Goal: Task Accomplishment & Management: Manage account settings

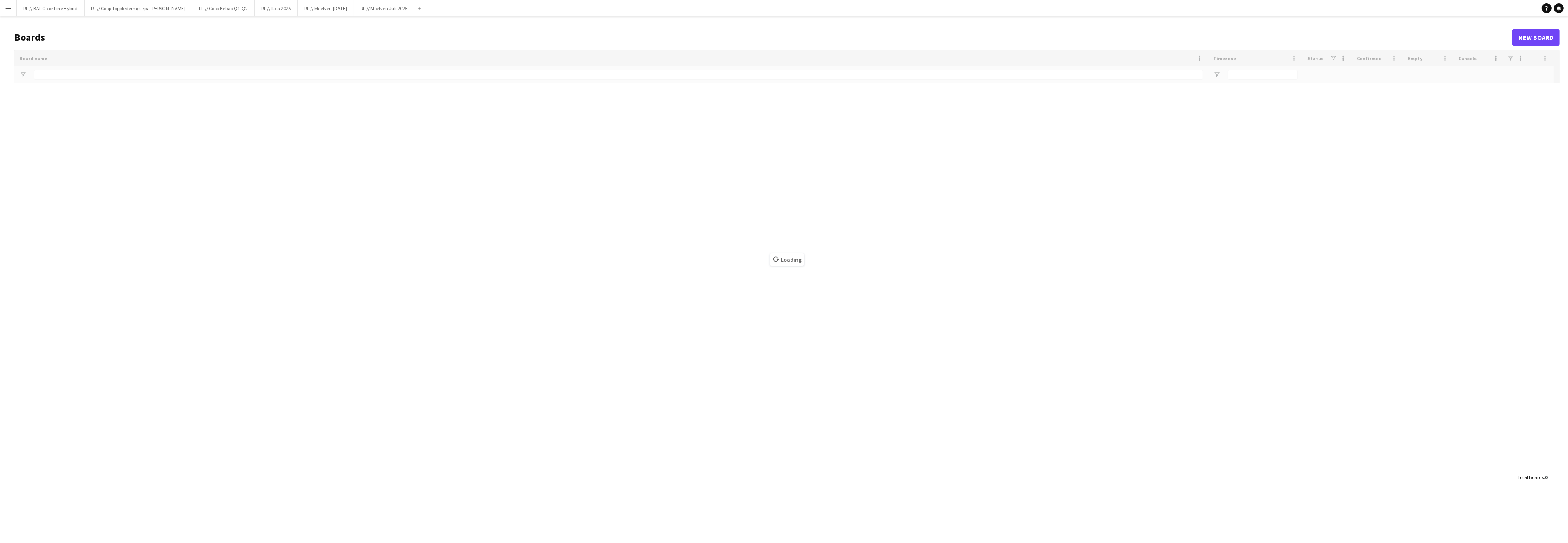
type input "**********"
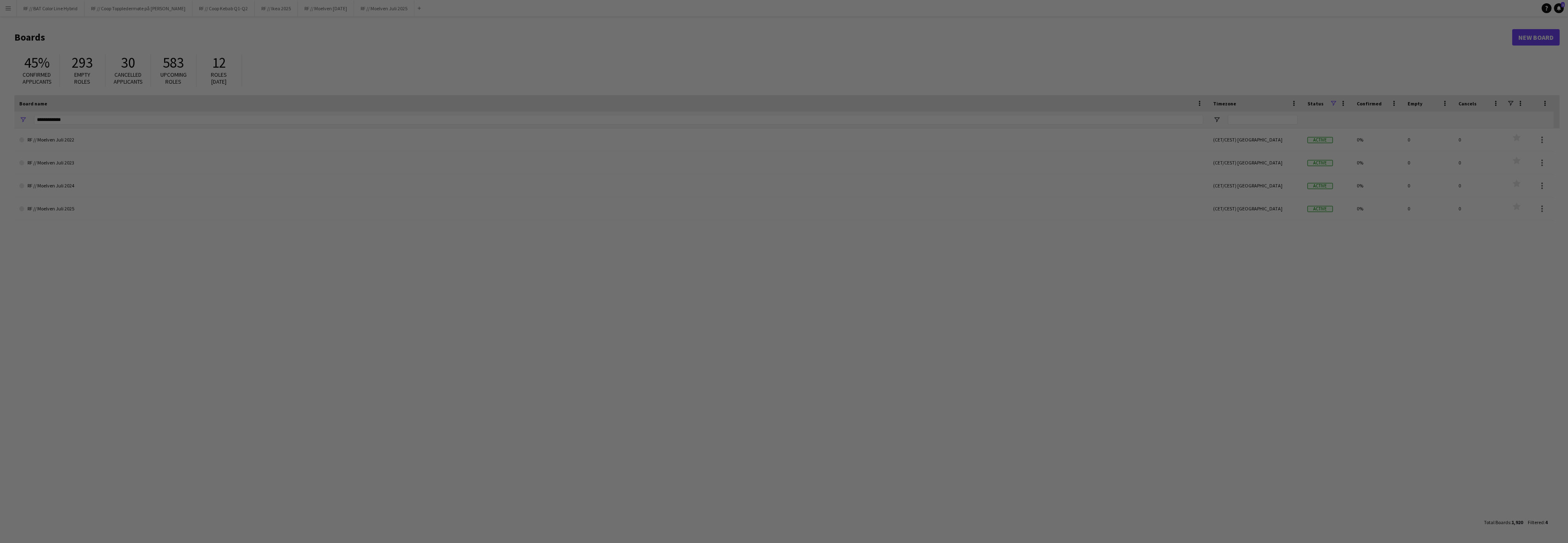
click at [13, 5] on div at bounding box center [792, 274] width 1584 height 548
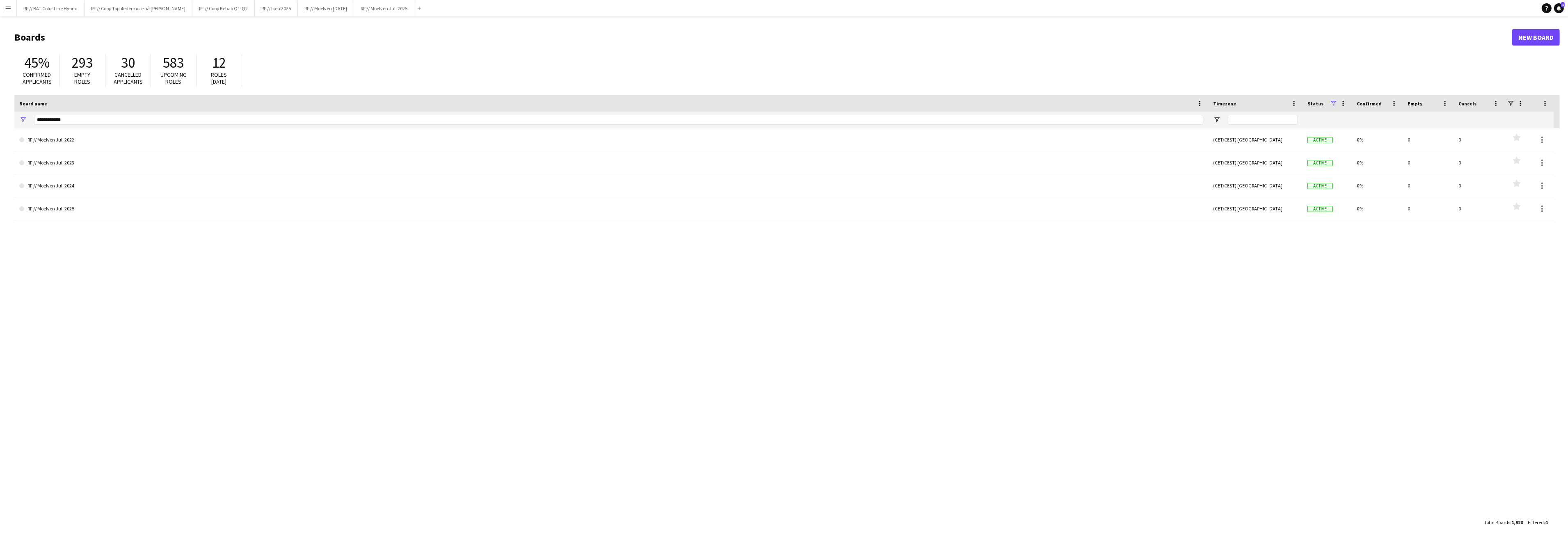
click at [7, 13] on button "Menu" at bounding box center [8, 8] width 16 height 16
click at [121, 78] on link "Approvals" at bounding box center [124, 77] width 82 height 16
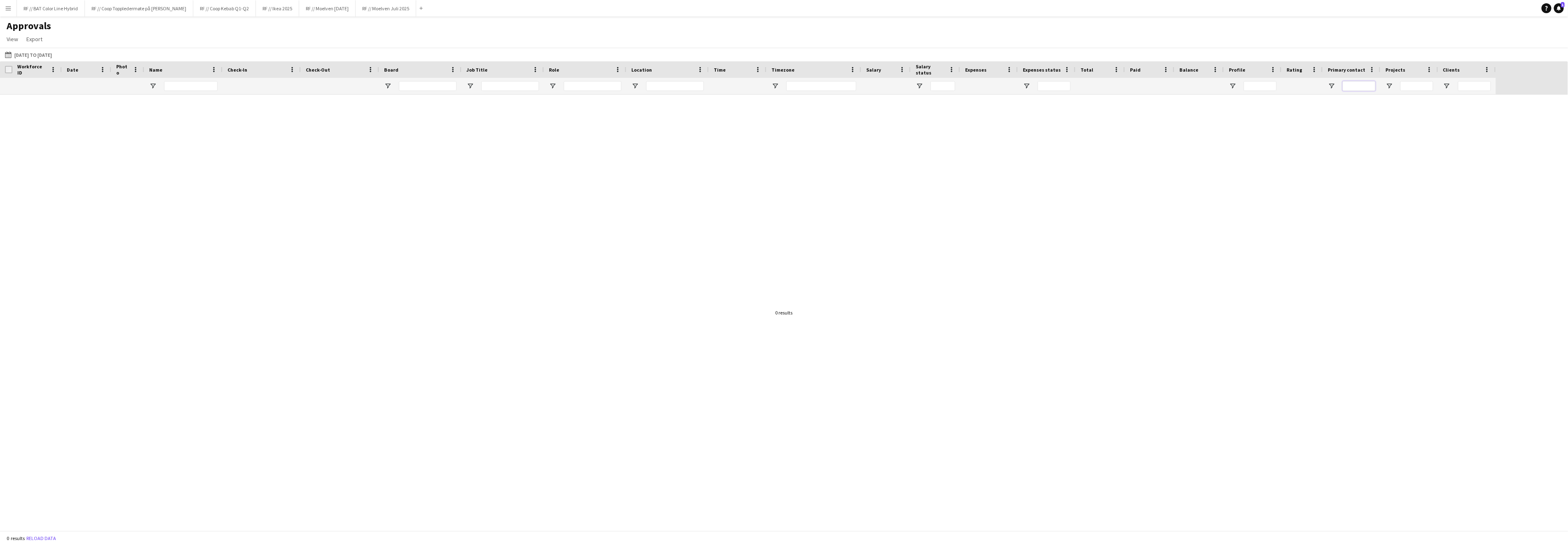
click at [1351, 87] on input "Primary contact Filter Input" at bounding box center [1359, 86] width 33 height 10
type input "***"
click at [1235, 211] on div at bounding box center [784, 313] width 1568 height 436
click at [8, 15] on button "Menu" at bounding box center [8, 8] width 17 height 16
click at [40, 77] on div "Pay Pay" at bounding box center [42, 78] width 83 height 16
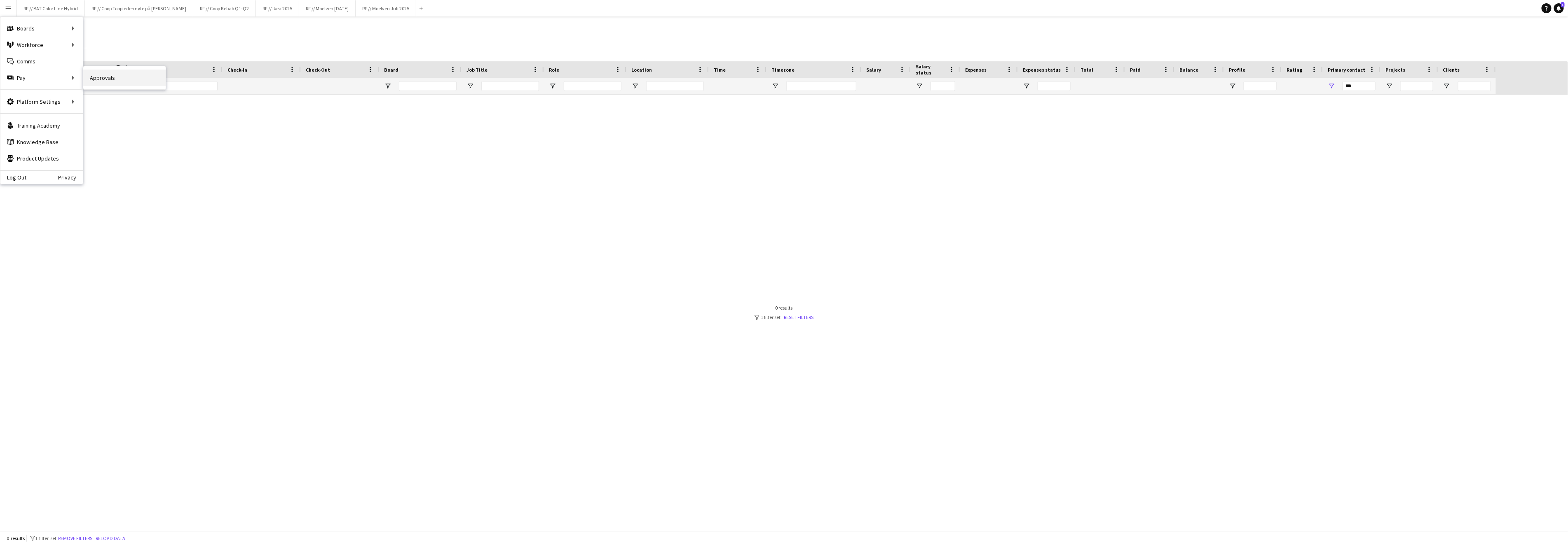
click at [112, 79] on link "Approvals" at bounding box center [124, 78] width 83 height 16
click at [8, 6] on app-icon "Menu" at bounding box center [8, 8] width 7 height 7
click at [94, 45] on link "My Workforce" at bounding box center [124, 45] width 83 height 16
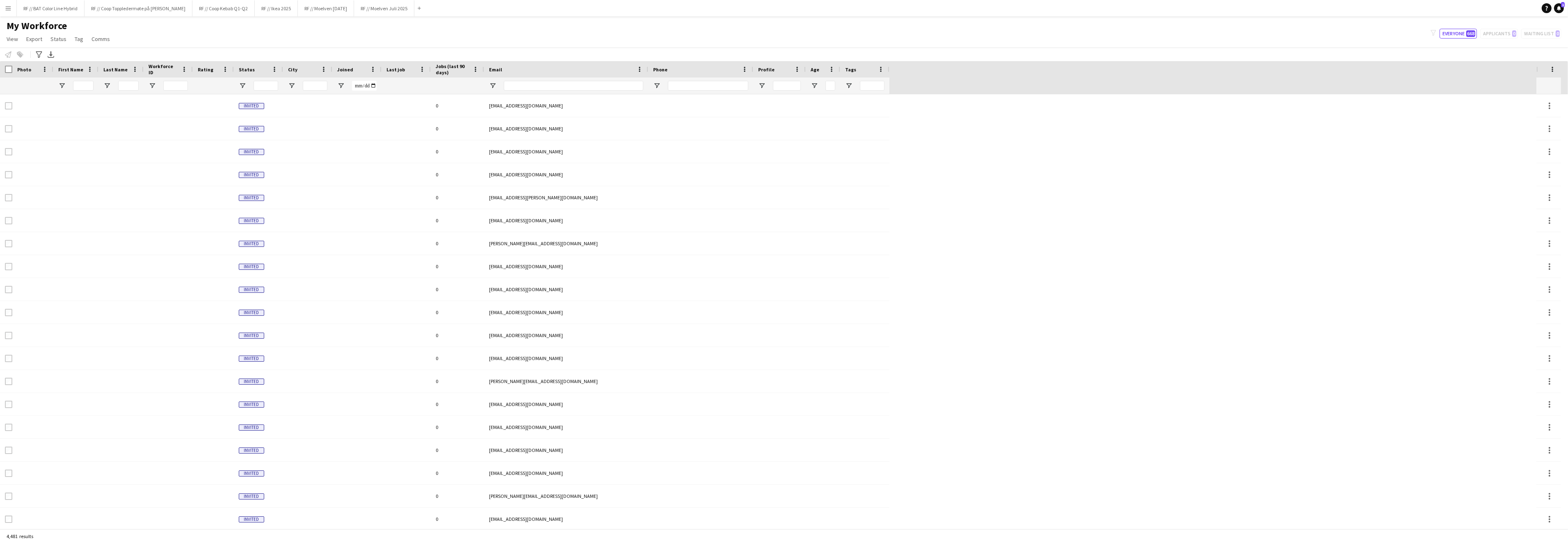
click at [9, 10] on app-icon "Menu" at bounding box center [8, 8] width 7 height 7
click at [24, 72] on div "Pay Pay" at bounding box center [41, 77] width 82 height 16
click at [109, 77] on link "Approvals" at bounding box center [124, 77] width 82 height 16
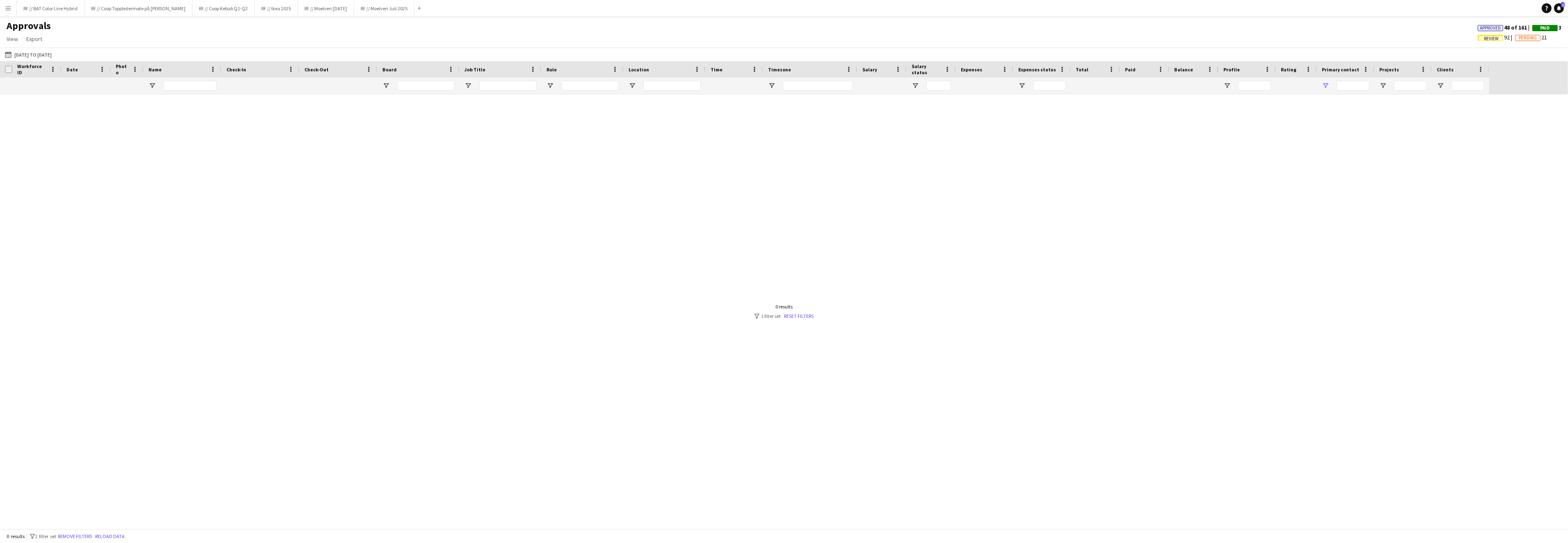
type input "***"
click at [708, 86] on input "***" at bounding box center [693, 86] width 33 height 10
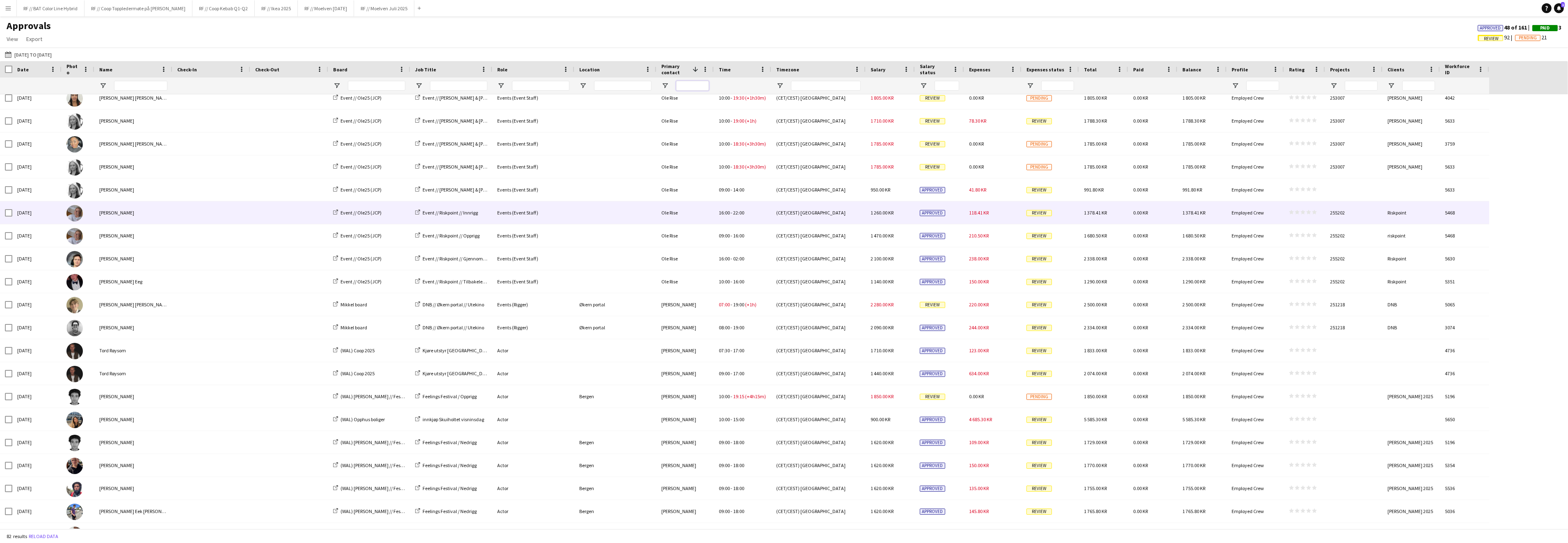
scroll to position [560, 0]
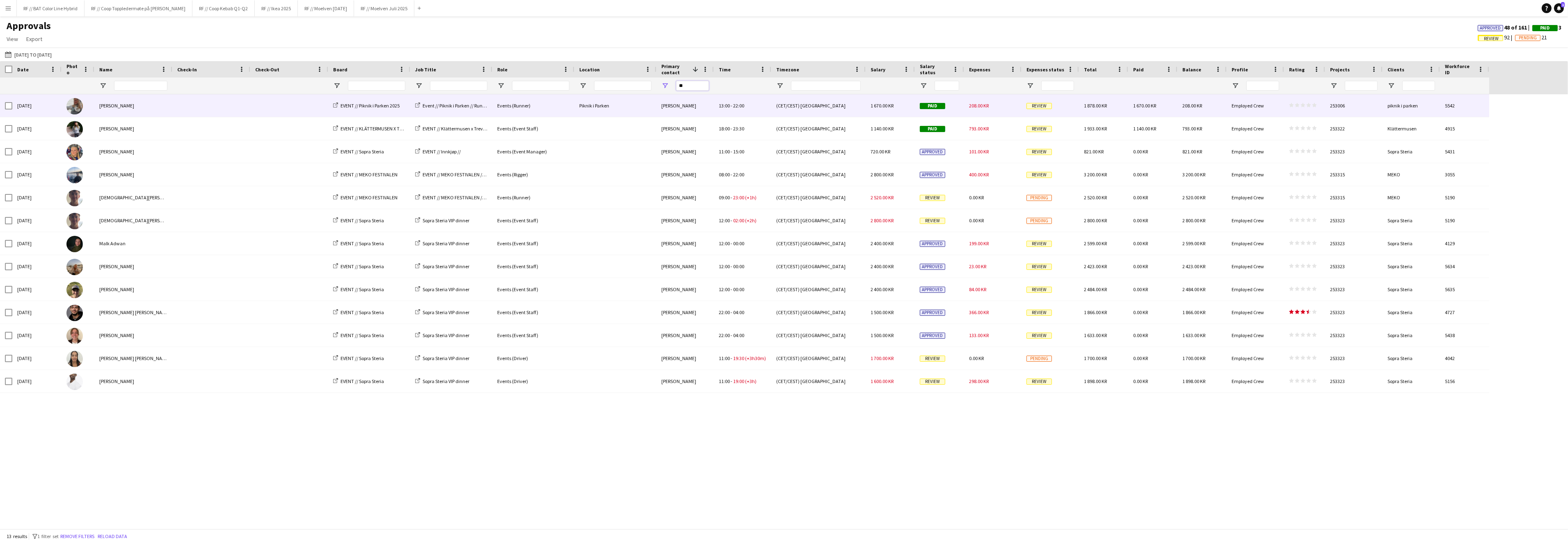
type input "*"
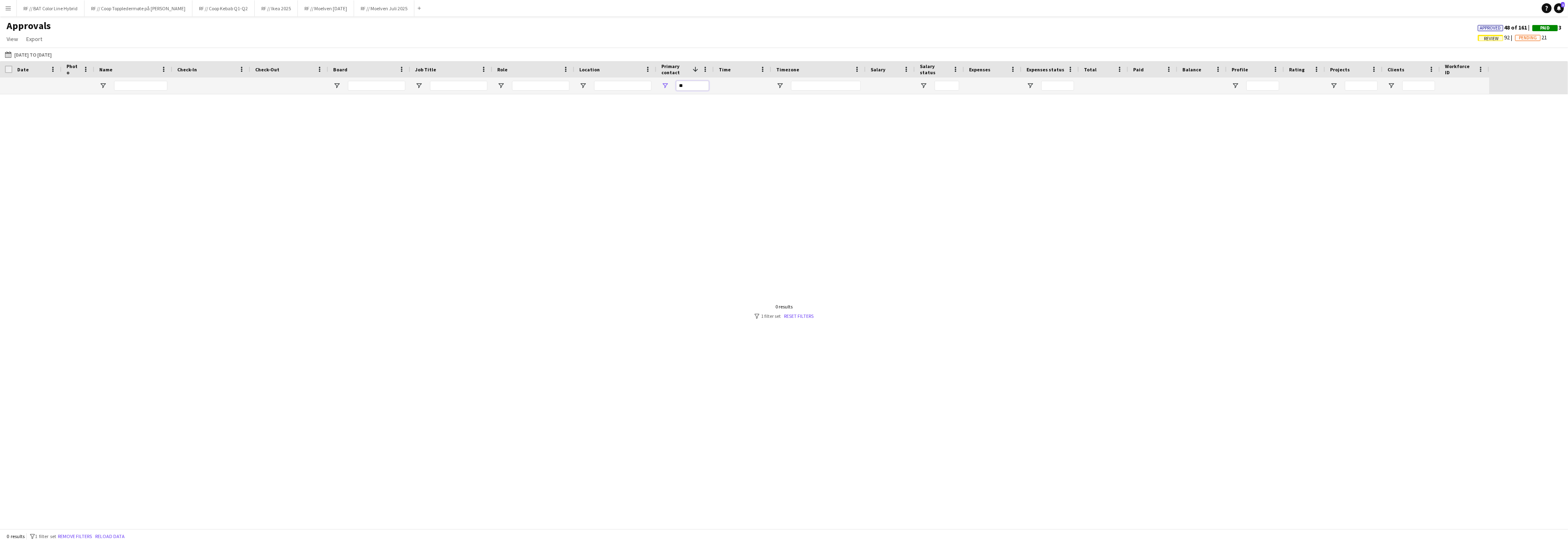
type input "*"
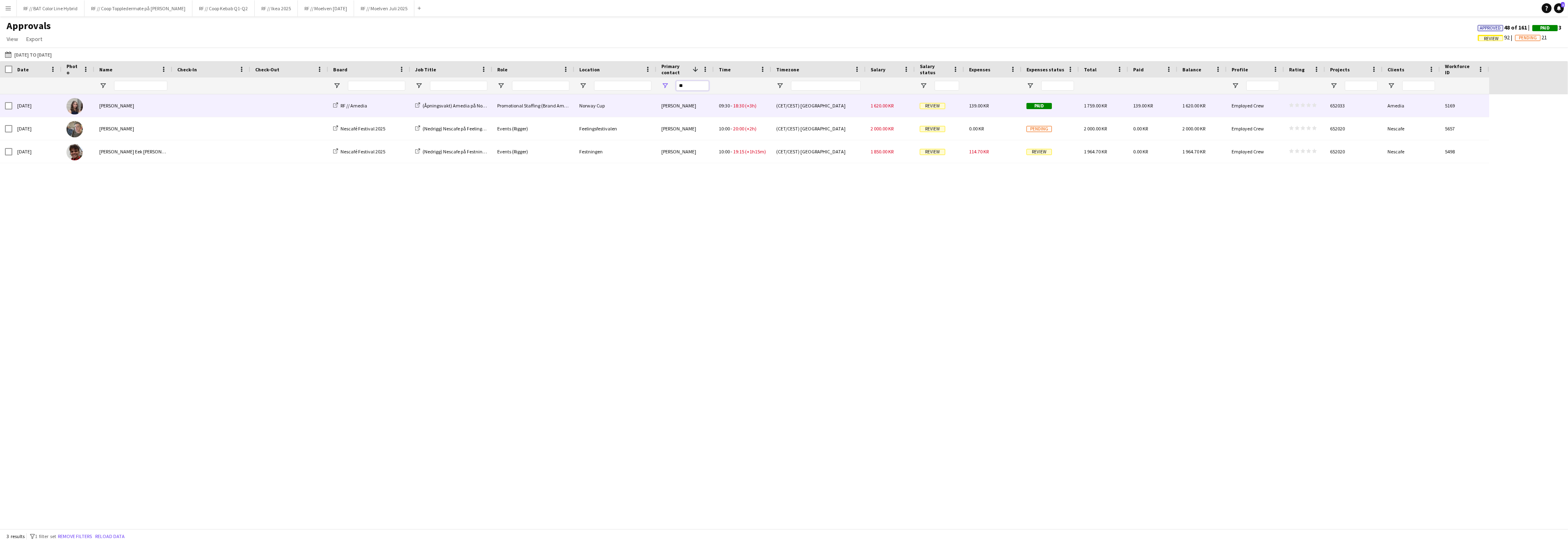
type input "*"
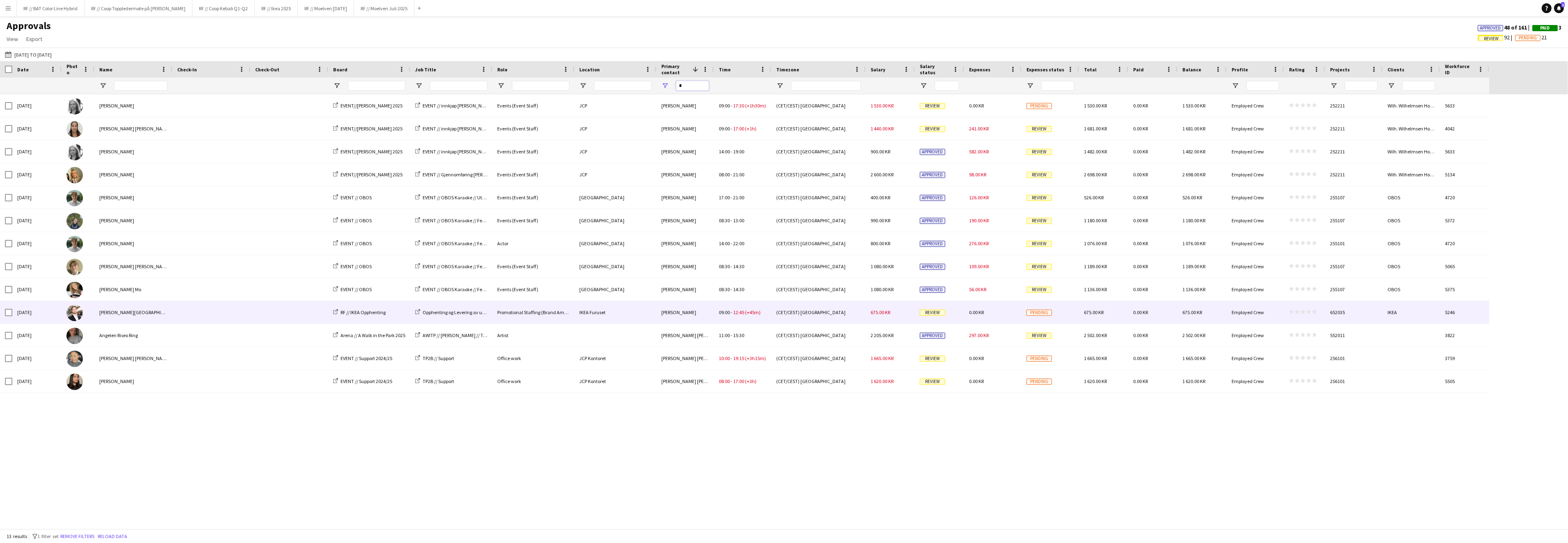
type input "*"
click at [936, 314] on span "Review" at bounding box center [933, 313] width 26 height 6
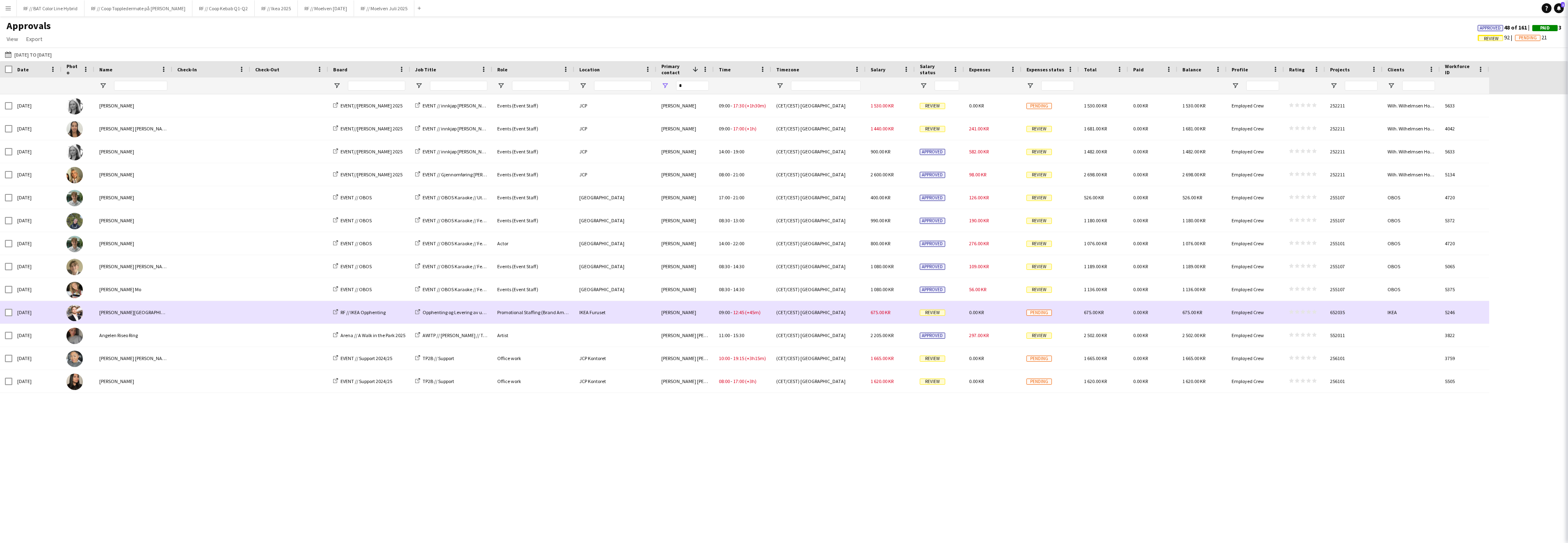
click at [932, 314] on span "Review" at bounding box center [933, 313] width 26 height 6
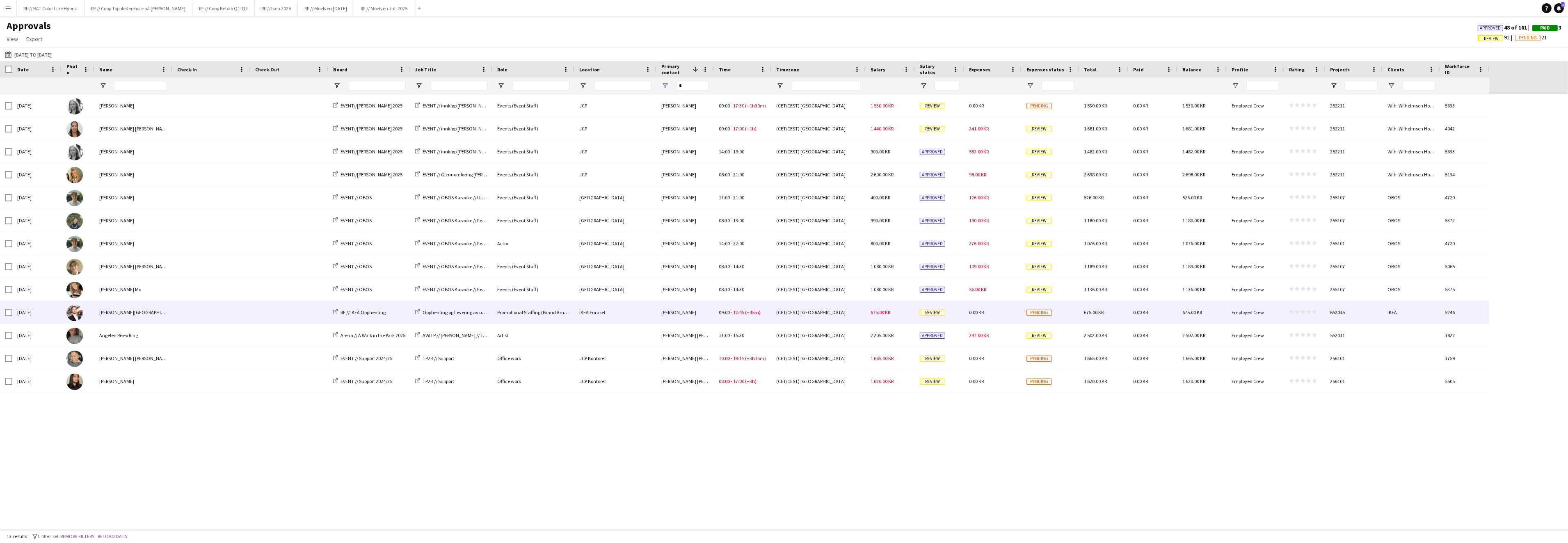
click at [932, 314] on span "Review" at bounding box center [933, 313] width 26 height 6
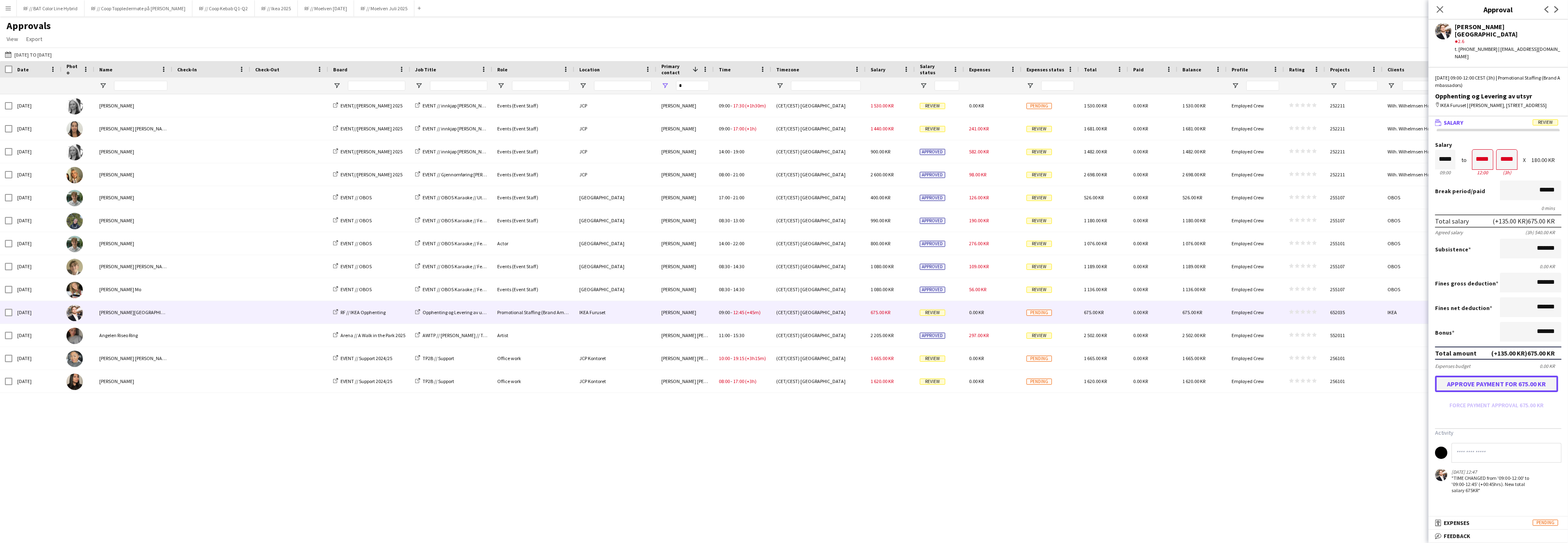
click at [1505, 380] on button "Approve payment for 675.00 KR" at bounding box center [1497, 384] width 123 height 16
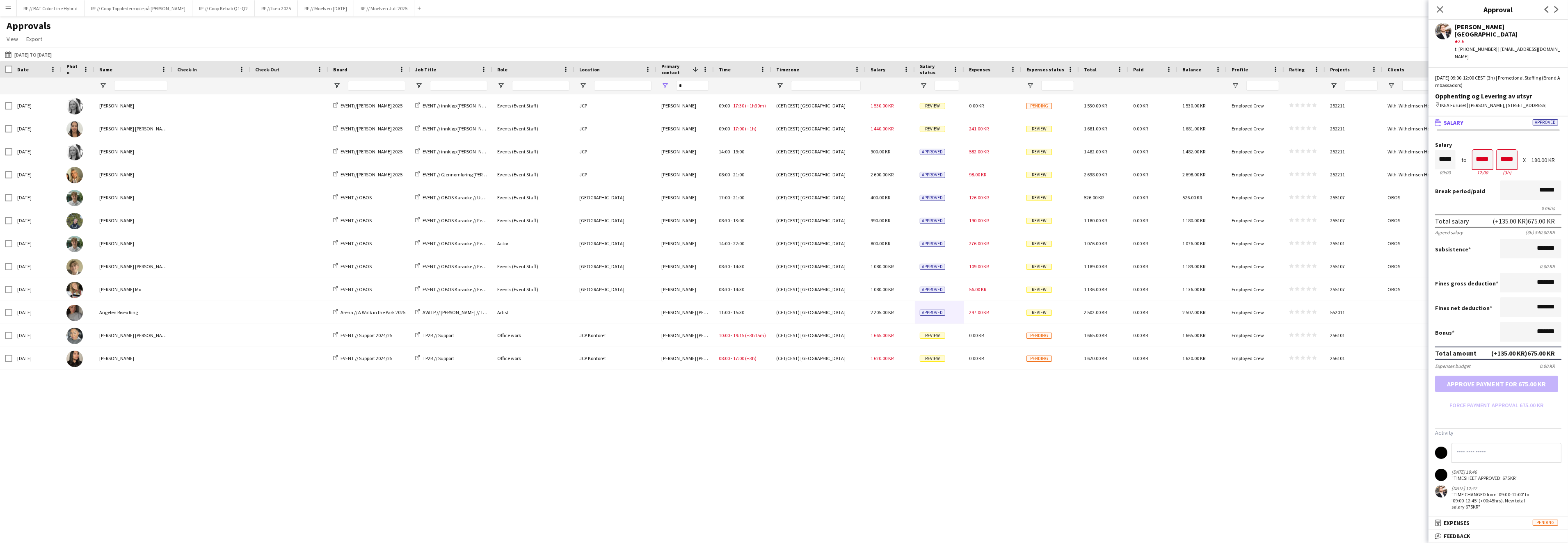
click at [985, 420] on div "[DATE] [PERSON_NAME] EVENT//WILHELMSEN 2025 EVENT // innkjøp Wilhelmsen Events …" at bounding box center [784, 312] width 1568 height 435
